Goal: Transaction & Acquisition: Book appointment/travel/reservation

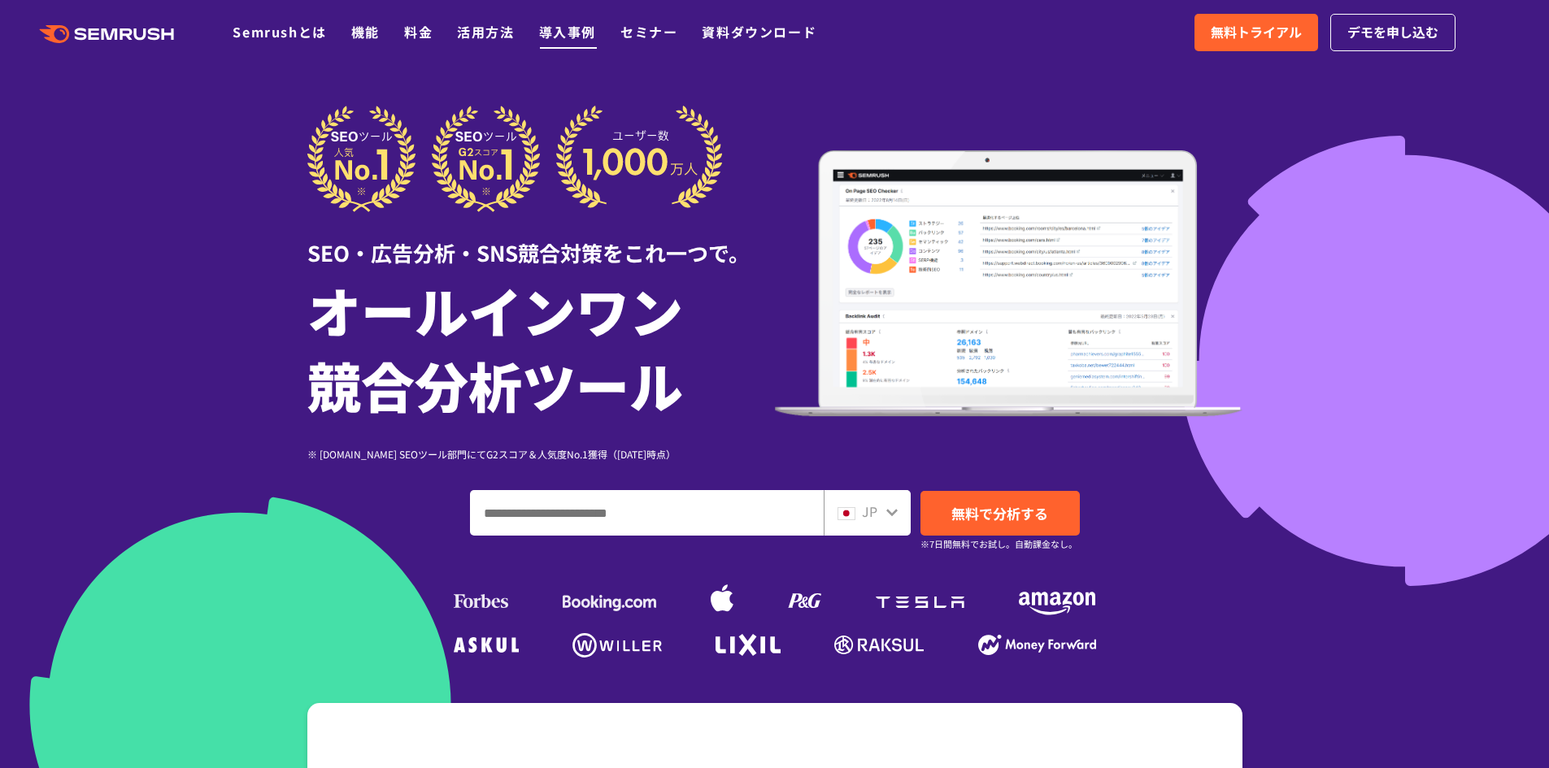
click at [567, 35] on link "導入事例" at bounding box center [567, 32] width 57 height 20
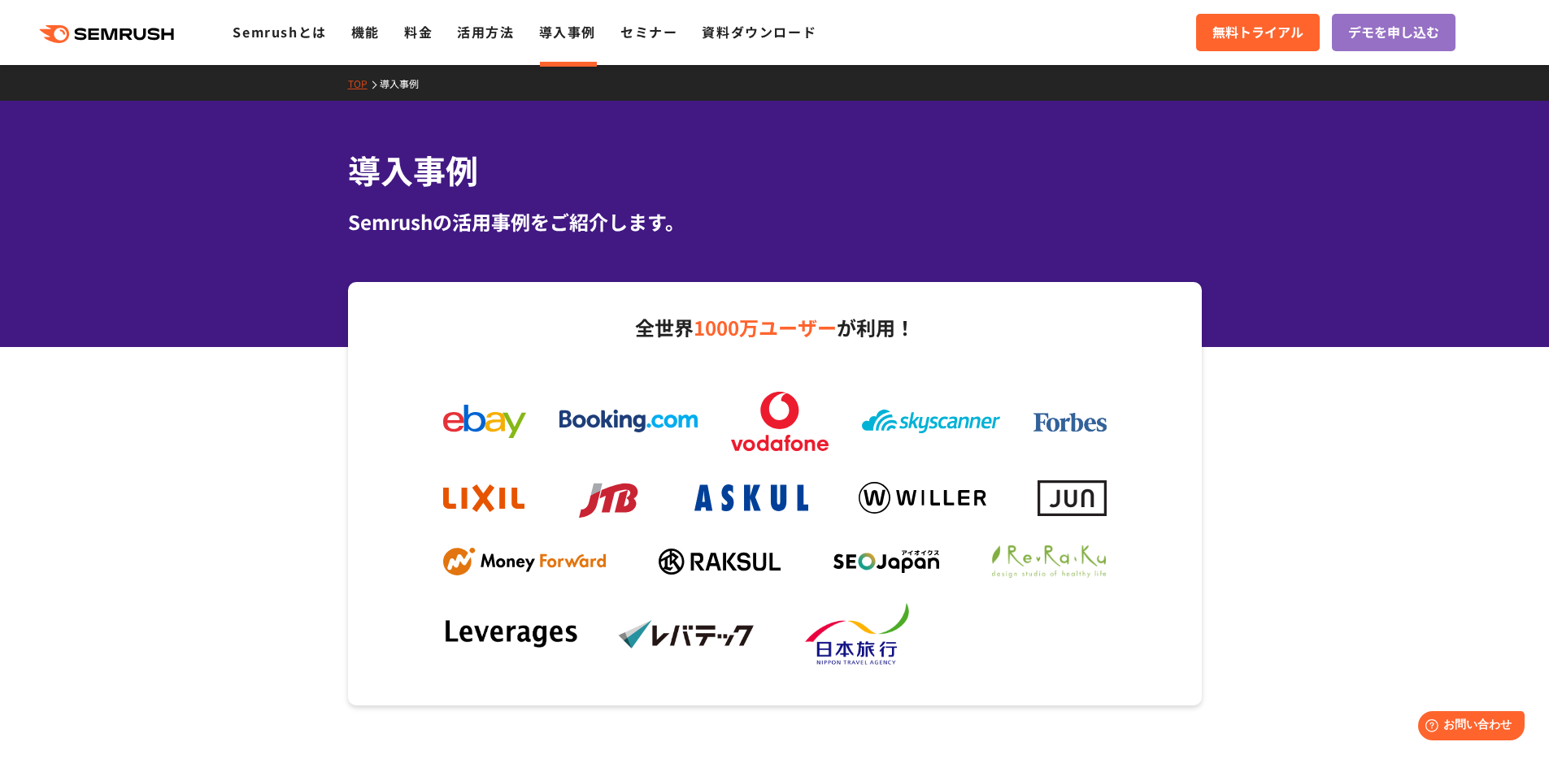
click at [169, 41] on icon ".cls {fill: #FF642D;}" at bounding box center [108, 34] width 184 height 18
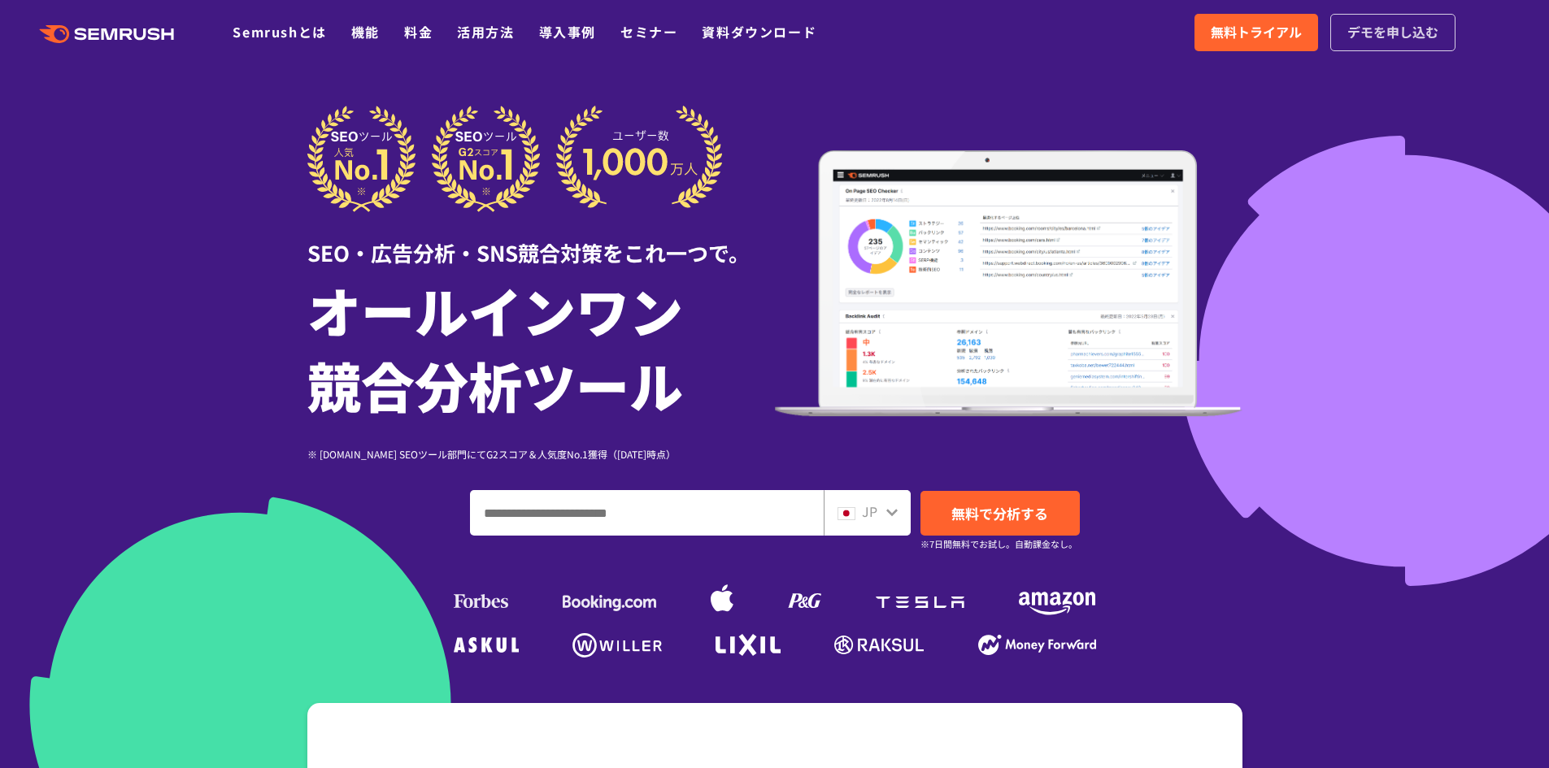
click at [1389, 33] on span "デモを申し込む" at bounding box center [1392, 32] width 91 height 21
